Goal: Navigation & Orientation: Find specific page/section

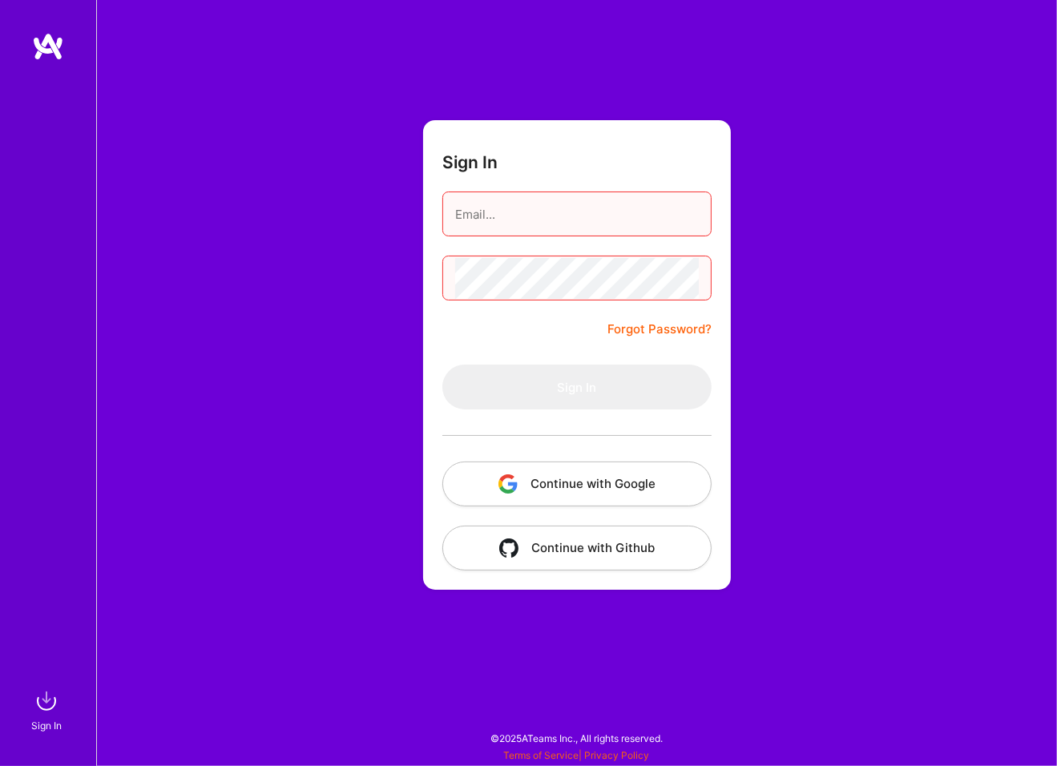
click at [502, 486] on img "button" at bounding box center [508, 484] width 19 height 19
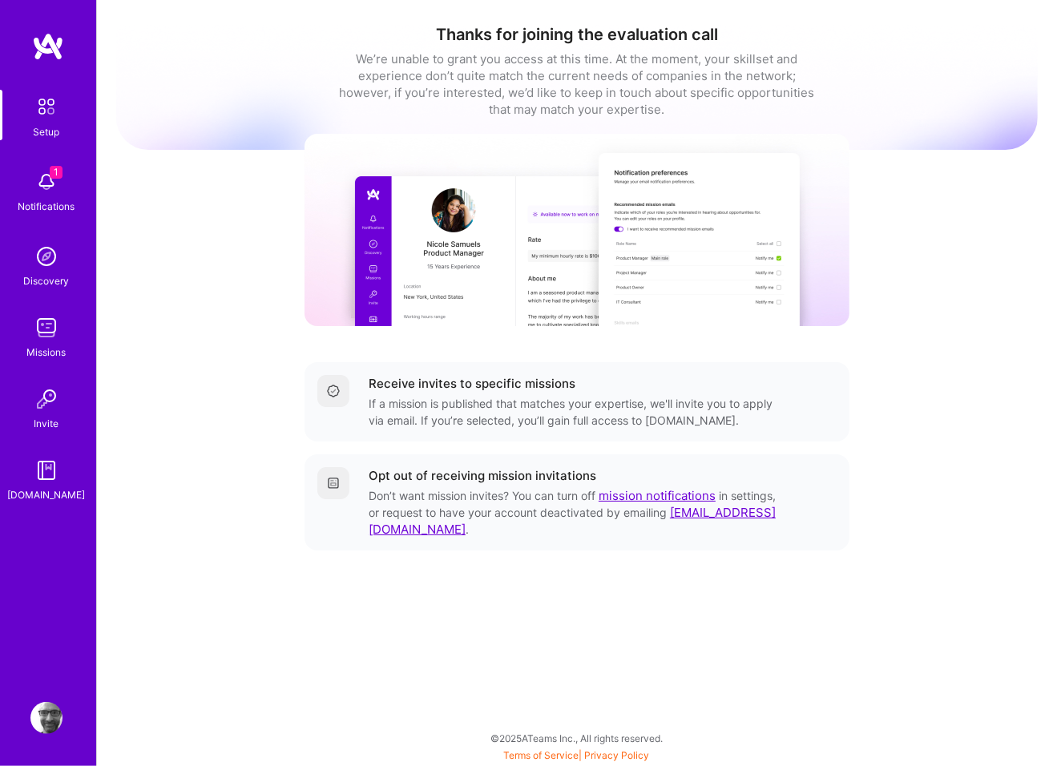
click at [38, 184] on img at bounding box center [46, 182] width 32 height 32
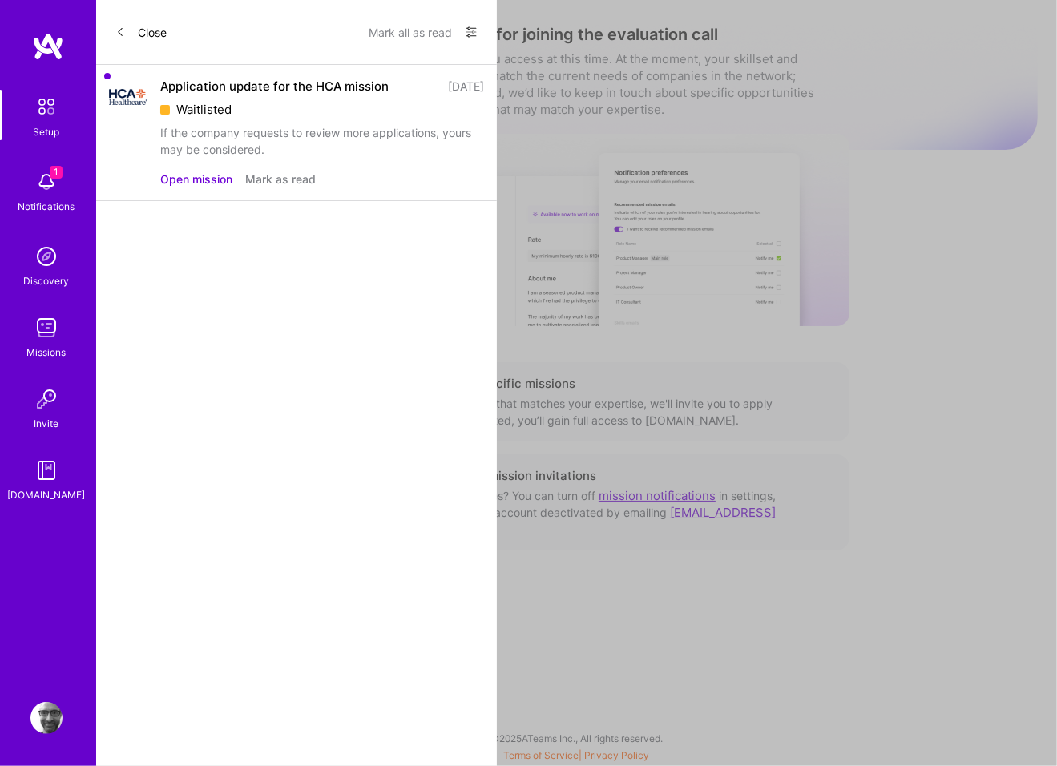
click at [252, 178] on button "Mark as read" at bounding box center [280, 179] width 71 height 17
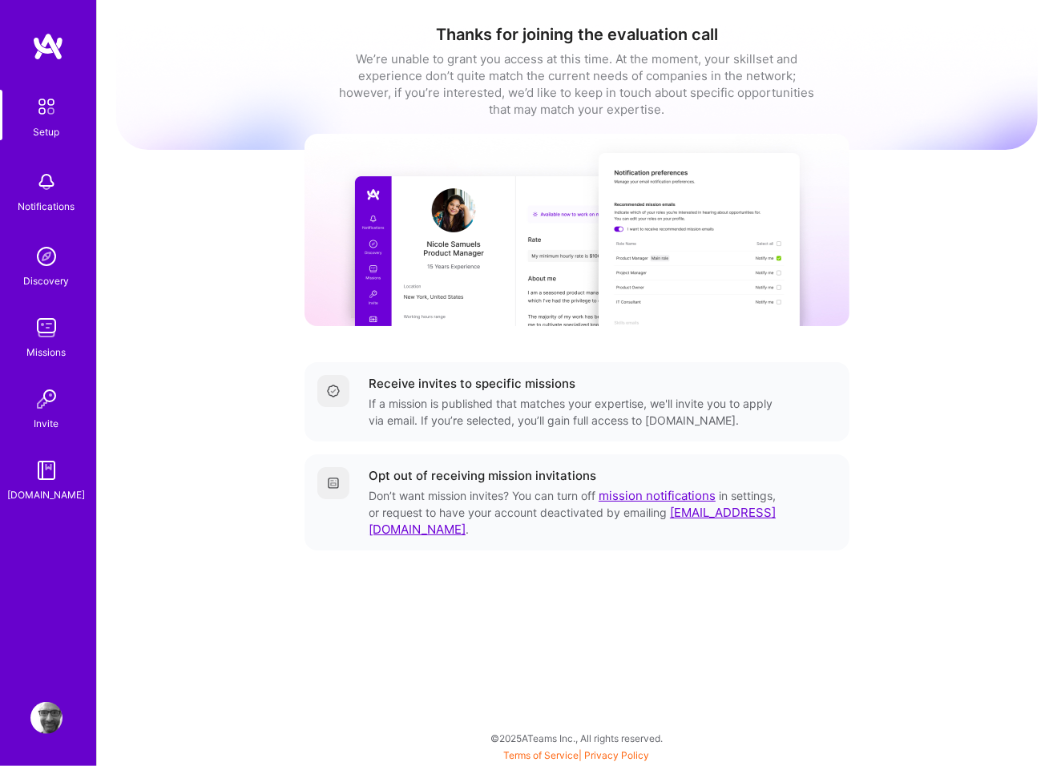
click at [50, 332] on img at bounding box center [46, 328] width 32 height 32
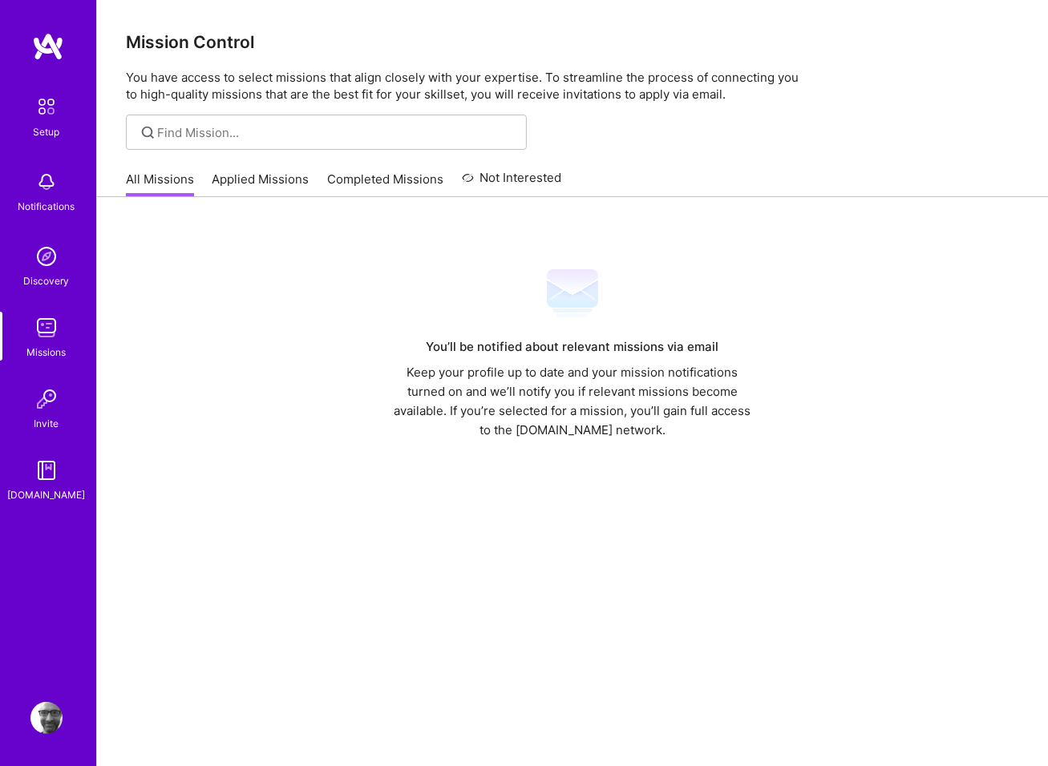
click at [260, 176] on link "Applied Missions" at bounding box center [260, 184] width 97 height 26
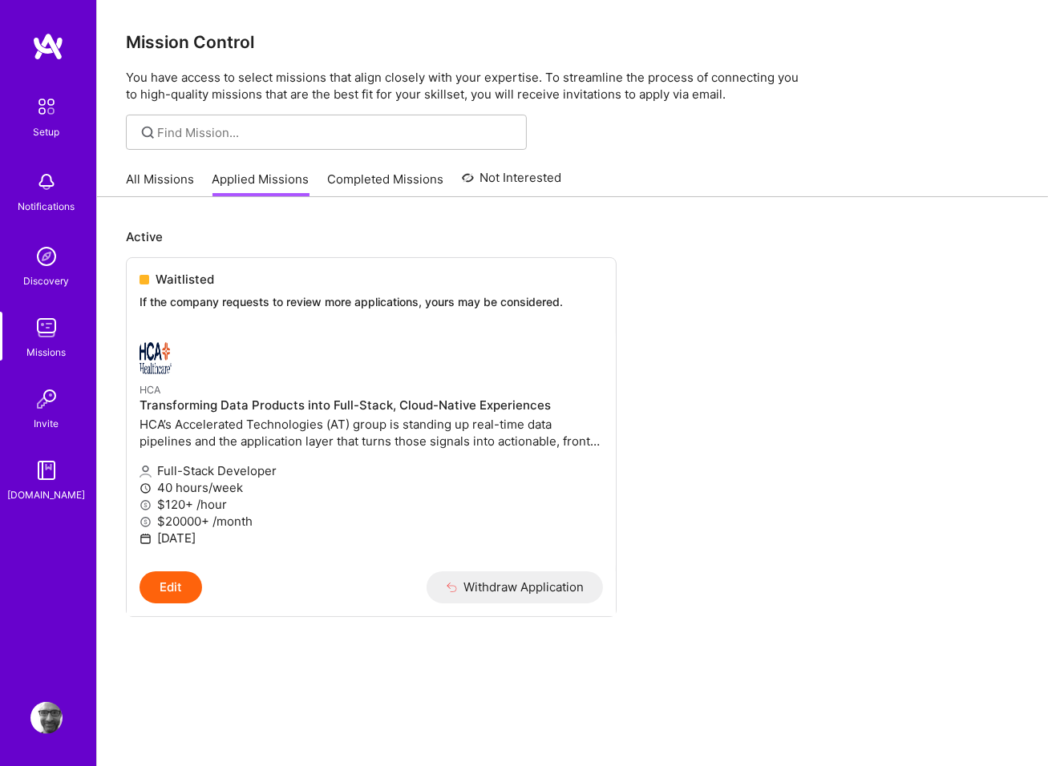
click at [362, 173] on link "Completed Missions" at bounding box center [385, 184] width 116 height 26
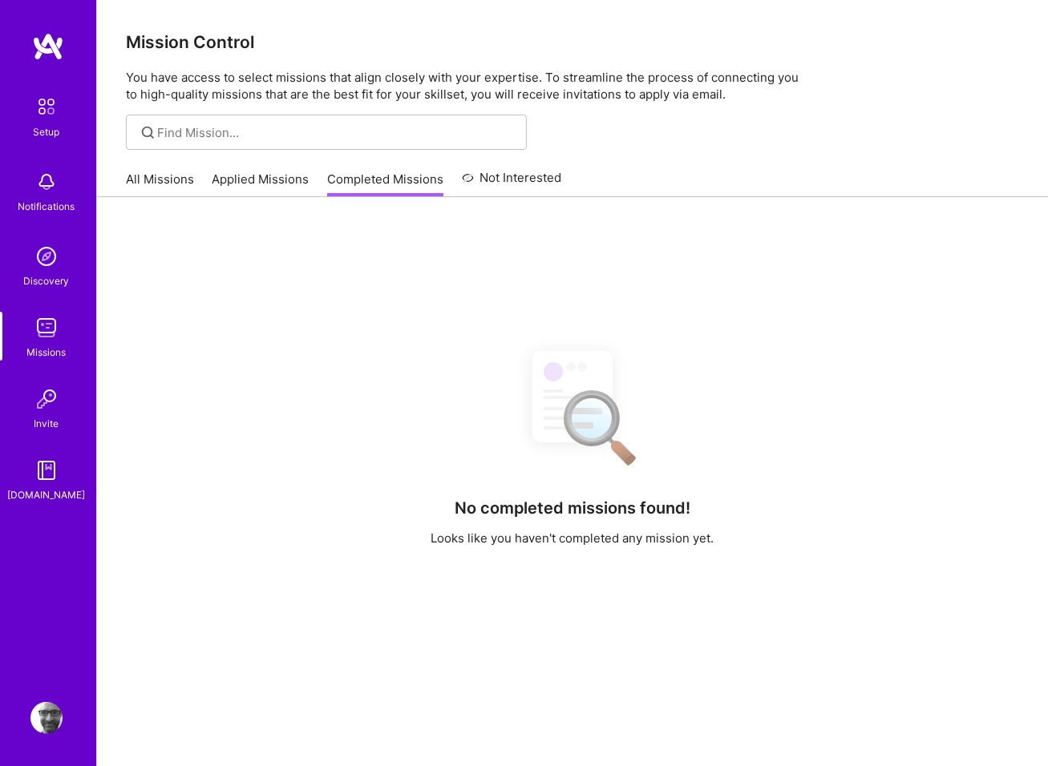
click at [161, 178] on link "All Missions" at bounding box center [160, 184] width 68 height 26
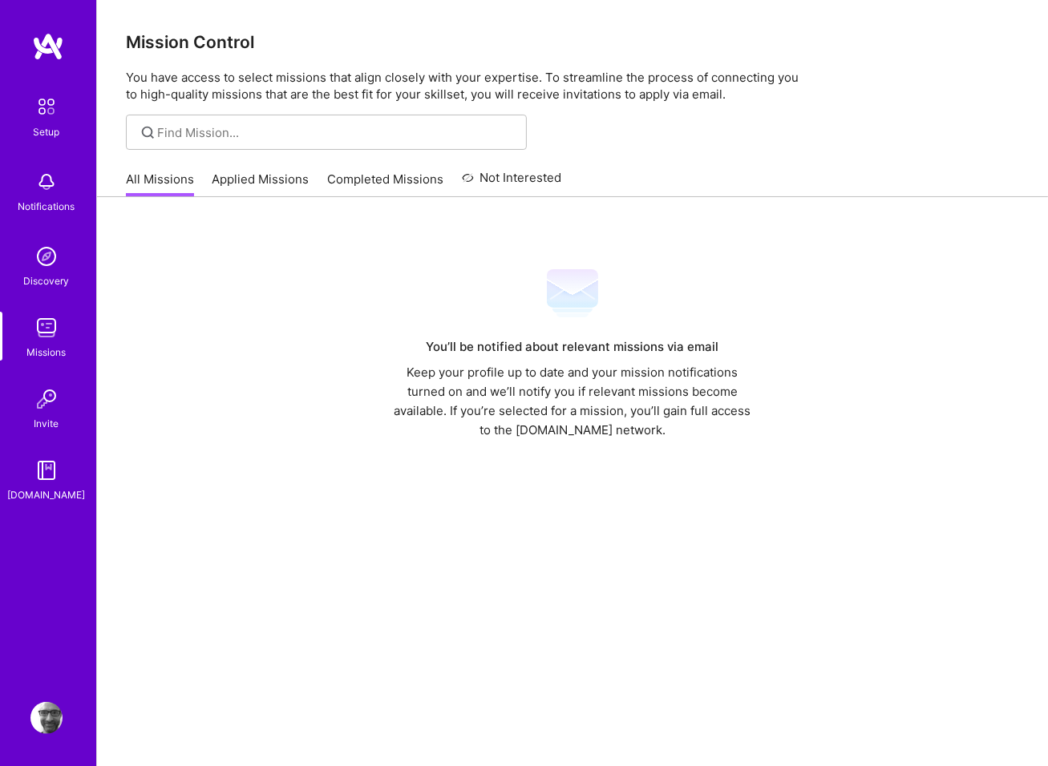
click at [57, 249] on img at bounding box center [46, 256] width 32 height 32
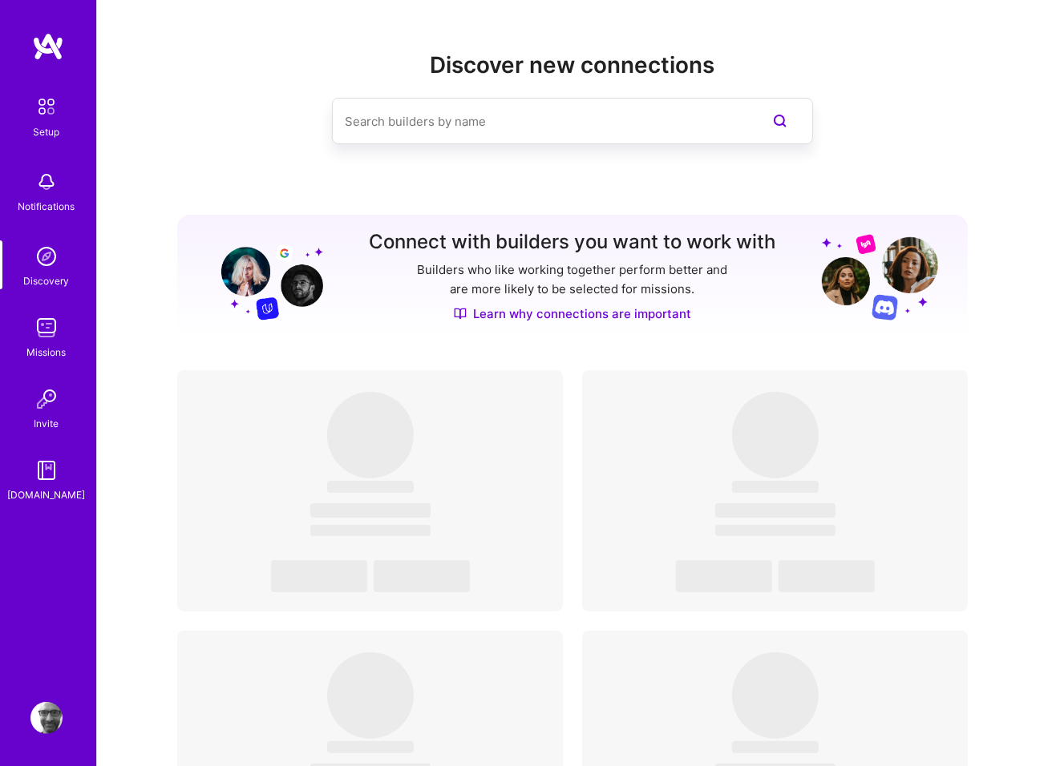
scroll to position [308, 0]
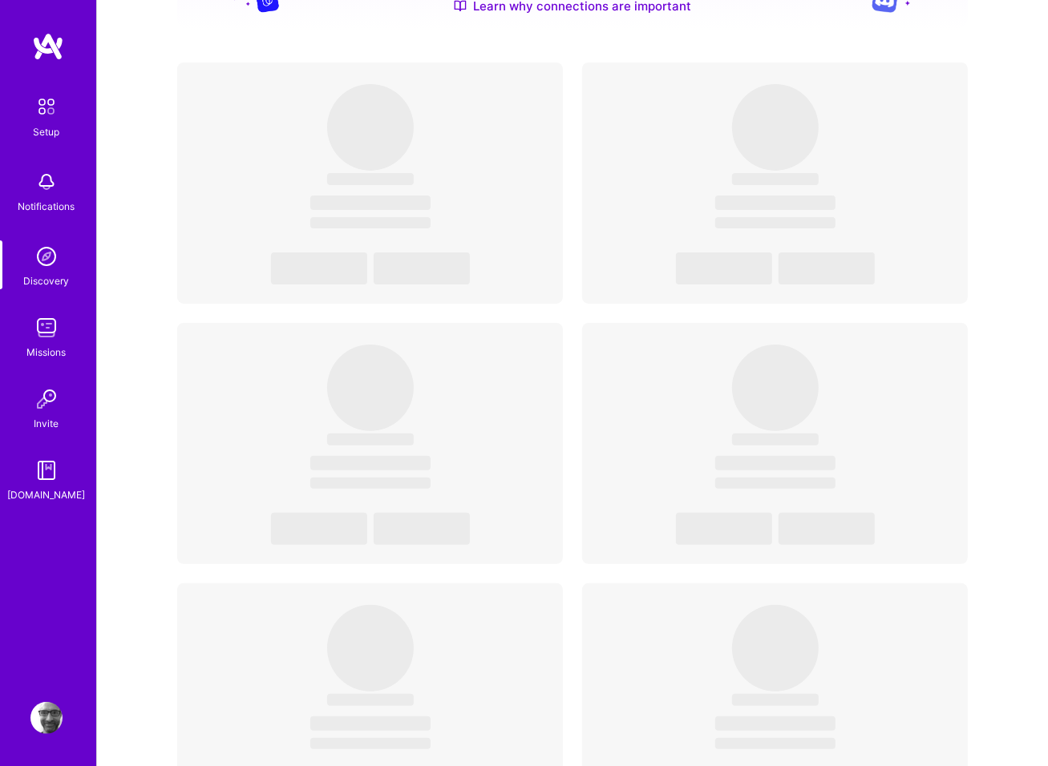
click at [63, 338] on link "Missions" at bounding box center [46, 336] width 99 height 49
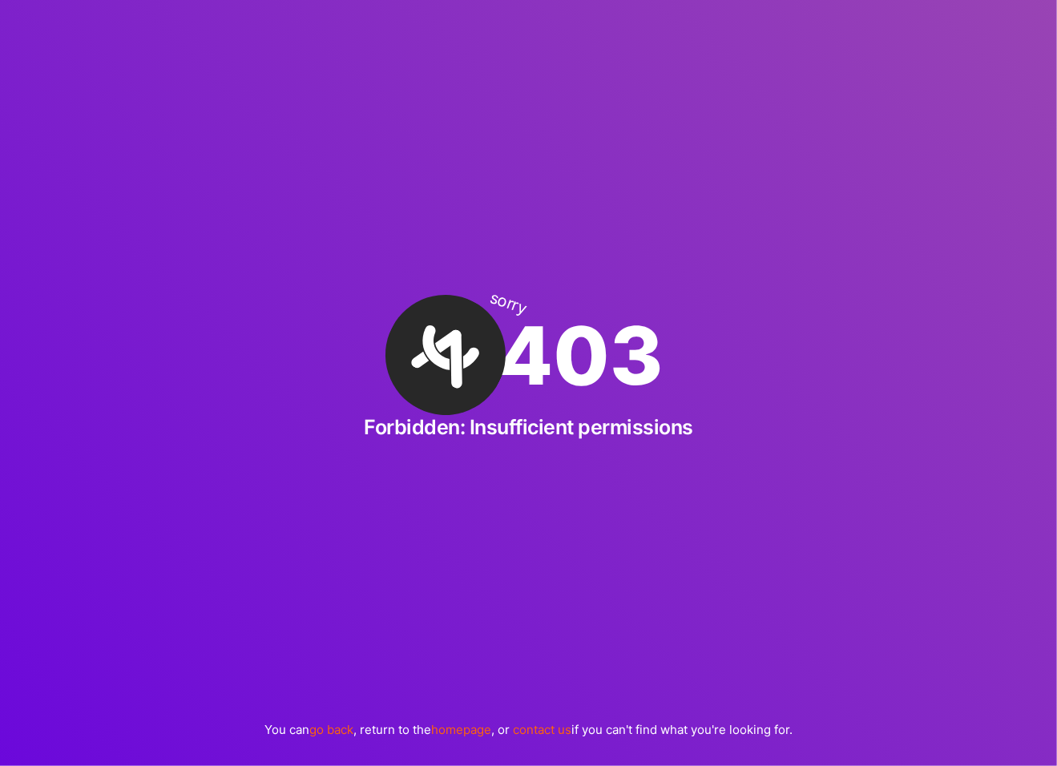
click at [446, 732] on link "homepage" at bounding box center [461, 729] width 60 height 15
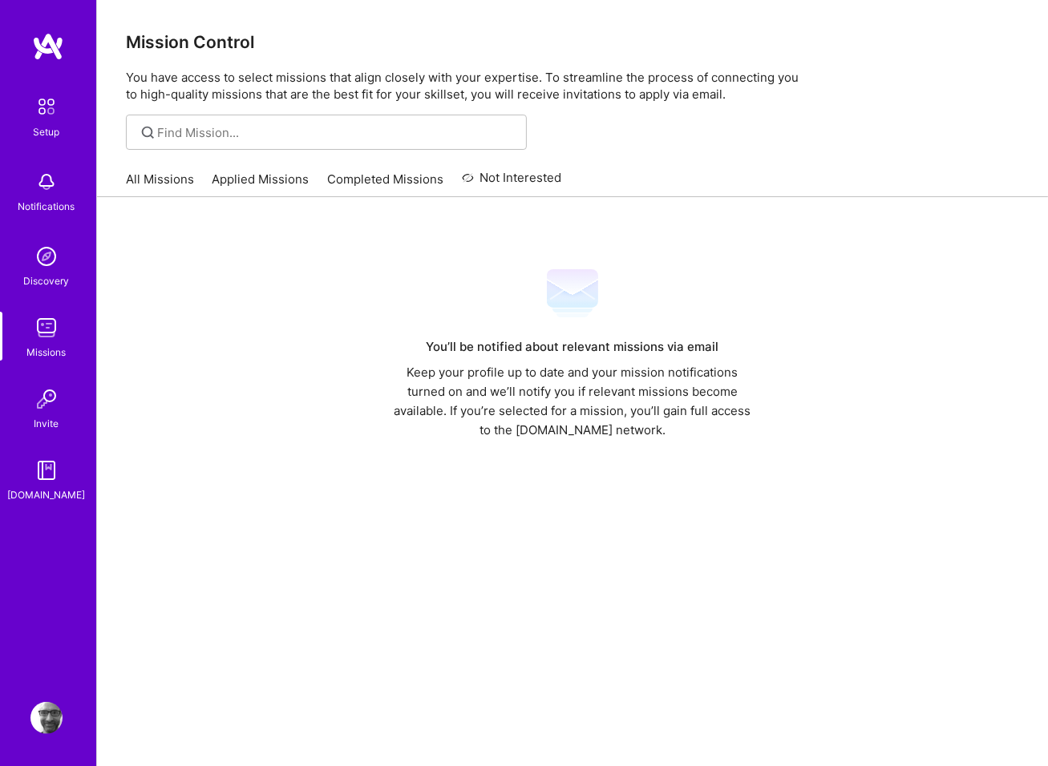
click at [45, 402] on img at bounding box center [46, 399] width 32 height 32
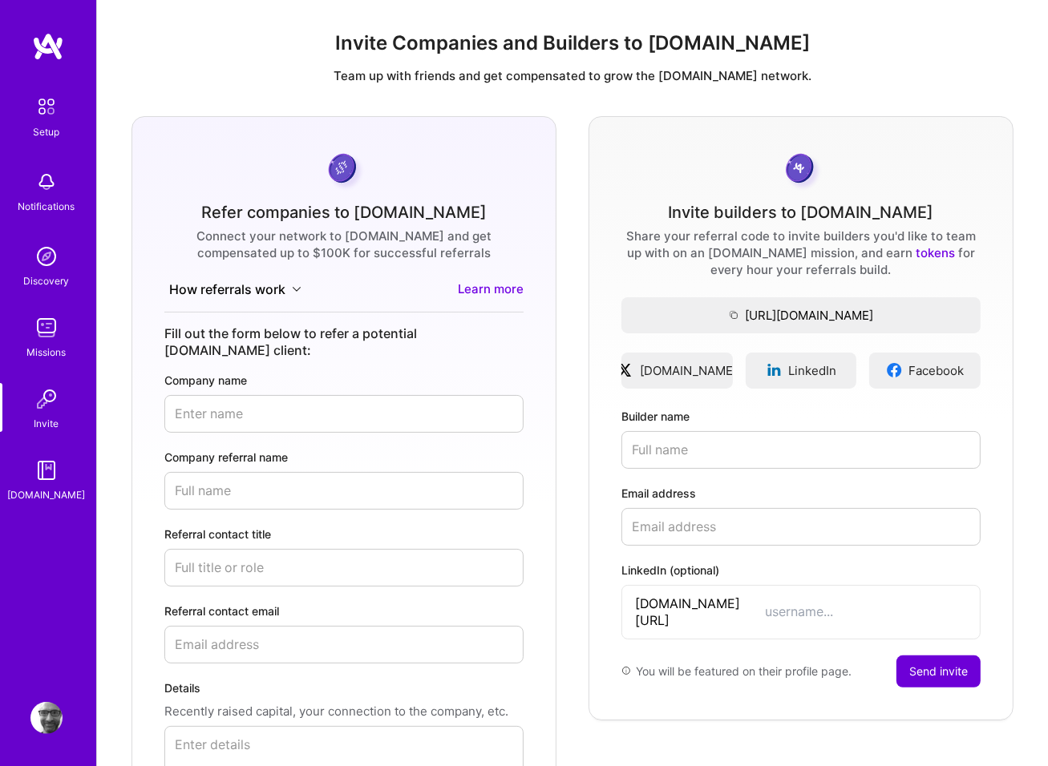
click at [30, 480] on img at bounding box center [46, 470] width 32 height 32
